Goal: Information Seeking & Learning: Find specific fact

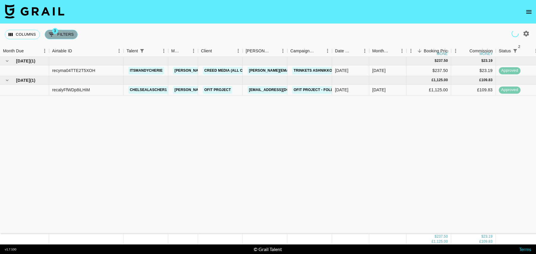
click at [63, 38] on button "3 Filters" at bounding box center [61, 35] width 33 height 10
select select "status"
select select "isNotAnyOf"
select select "status"
select select "isNotAnyOf"
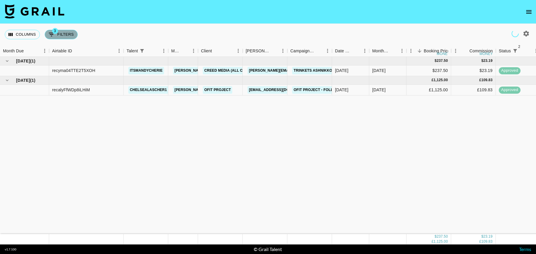
select select "talentName"
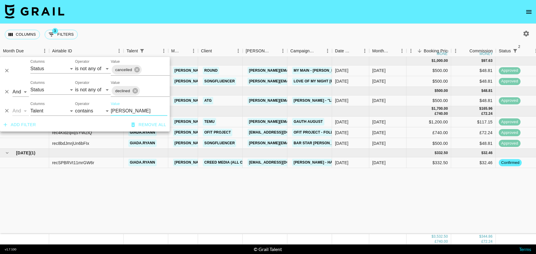
type input "[PERSON_NAME]"
click at [343, 176] on div "[DATE] ( 2 ) $ 1,000.00 $ 97.63 recPPvDBen38vvxl8 [PERSON_NAME] [PERSON_NAME][E…" at bounding box center [483, 145] width 966 height 177
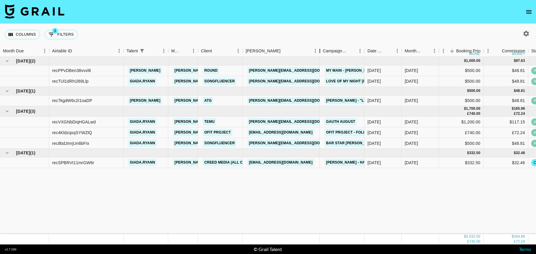
drag, startPoint x: 287, startPoint y: 53, endPoint x: 319, endPoint y: 52, distance: 32.1
click at [319, 52] on div "Booker" at bounding box center [319, 51] width 7 height 12
click at [526, 37] on button "button" at bounding box center [526, 34] width 10 height 10
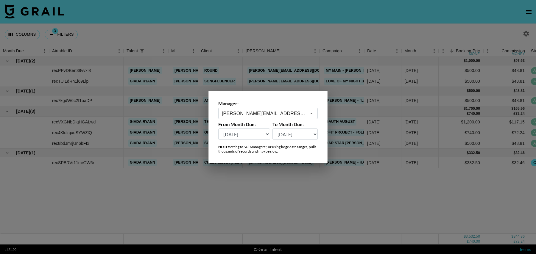
click at [240, 138] on select "[DATE] Aug '[DATE] Jun '[DATE] Apr '[DATE] Feb '[DATE] Dec '[DATE] Oct '[DATE] …" at bounding box center [244, 134] width 52 height 11
select select "[DATE]"
click at [218, 129] on select "[DATE] Aug '[DATE] Jun '[DATE] Apr '[DATE] Feb '[DATE] Dec '[DATE] Oct '[DATE] …" at bounding box center [244, 134] width 52 height 11
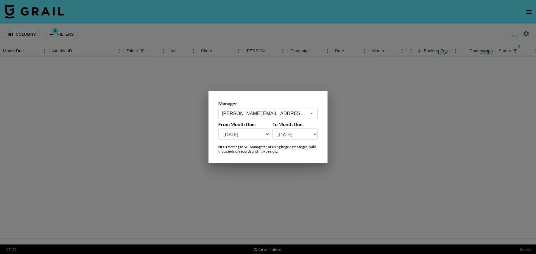
click at [283, 212] on div at bounding box center [268, 127] width 536 height 254
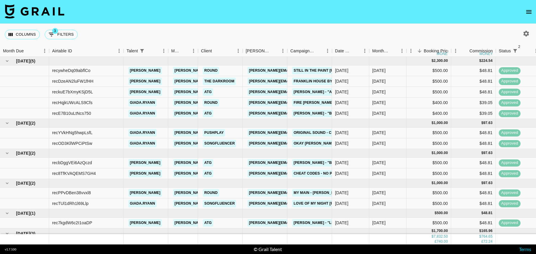
click at [527, 37] on button "button" at bounding box center [526, 34] width 10 height 10
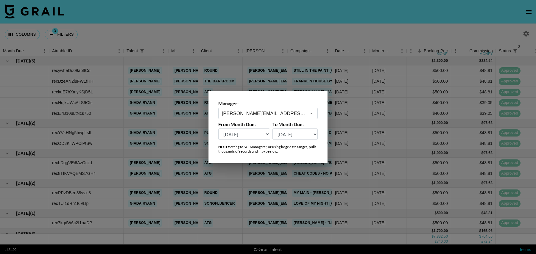
click at [253, 133] on select "[DATE] Aug '[DATE] Jun '[DATE] Apr '[DATE] Feb '[DATE] Dec '[DATE] Oct '[DATE] …" at bounding box center [244, 134] width 52 height 11
select select "[DATE]"
click at [218, 129] on select "[DATE] Aug '[DATE] Jun '[DATE] Apr '[DATE] Feb '[DATE] Dec '[DATE] Oct '[DATE] …" at bounding box center [244, 134] width 52 height 11
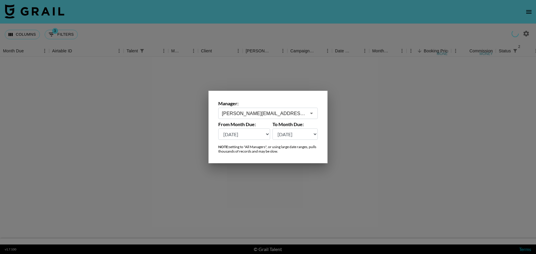
click at [280, 30] on div at bounding box center [268, 127] width 536 height 254
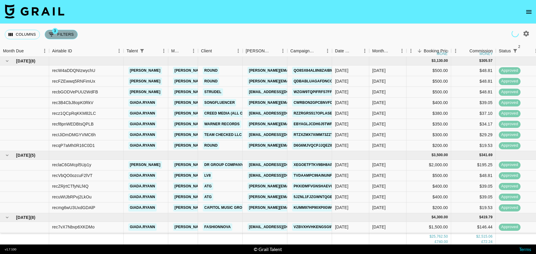
click at [59, 35] on button "3 Filters" at bounding box center [61, 35] width 33 height 10
select select "status"
select select "isNotAnyOf"
select select "status"
select select "isNotAnyOf"
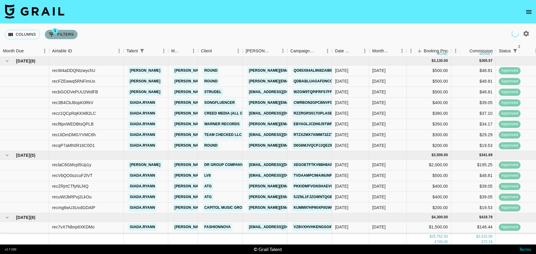
select select "talentName"
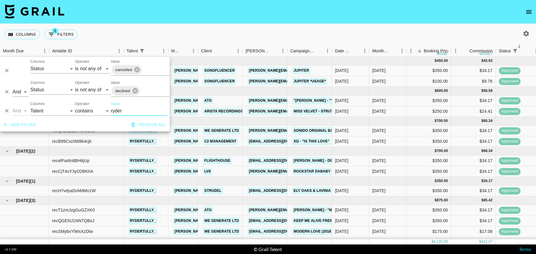
scroll to position [16, 0]
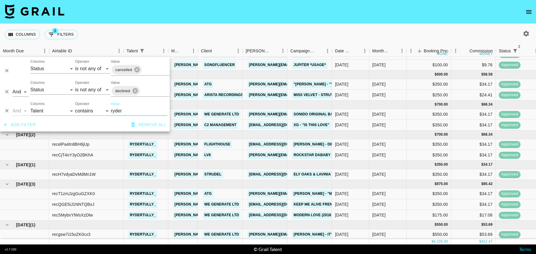
type input "ryder"
click at [369, 234] on div "[DATE]" at bounding box center [387, 234] width 37 height 11
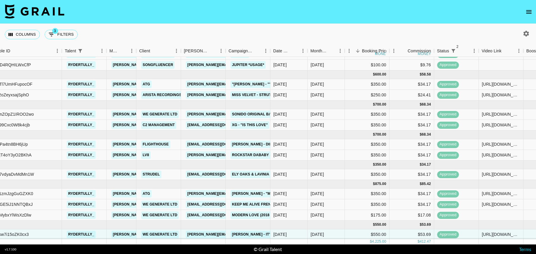
scroll to position [16, 119]
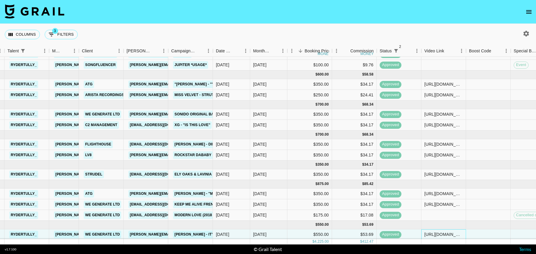
click at [441, 234] on div "[URL][DOMAIN_NAME]" at bounding box center [443, 235] width 38 height 6
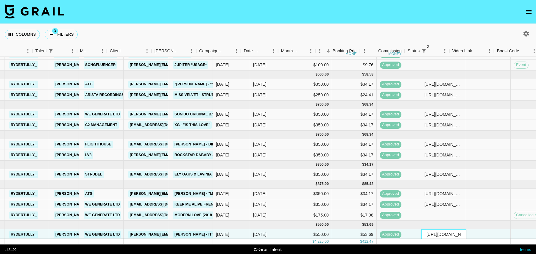
scroll to position [16, 0]
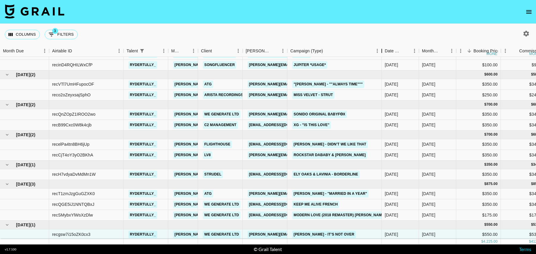
drag, startPoint x: 333, startPoint y: 49, endPoint x: 382, endPoint y: 49, distance: 49.7
click at [382, 49] on div "Campaign (Type)" at bounding box center [381, 51] width 7 height 12
drag, startPoint x: 358, startPoint y: 234, endPoint x: 289, endPoint y: 235, distance: 69.0
click at [289, 235] on div "[PERSON_NAME] - It’s Not Over" at bounding box center [334, 234] width 94 height 11
copy link "[PERSON_NAME] - It’s Not Over"
